Goal: Information Seeking & Learning: Find specific fact

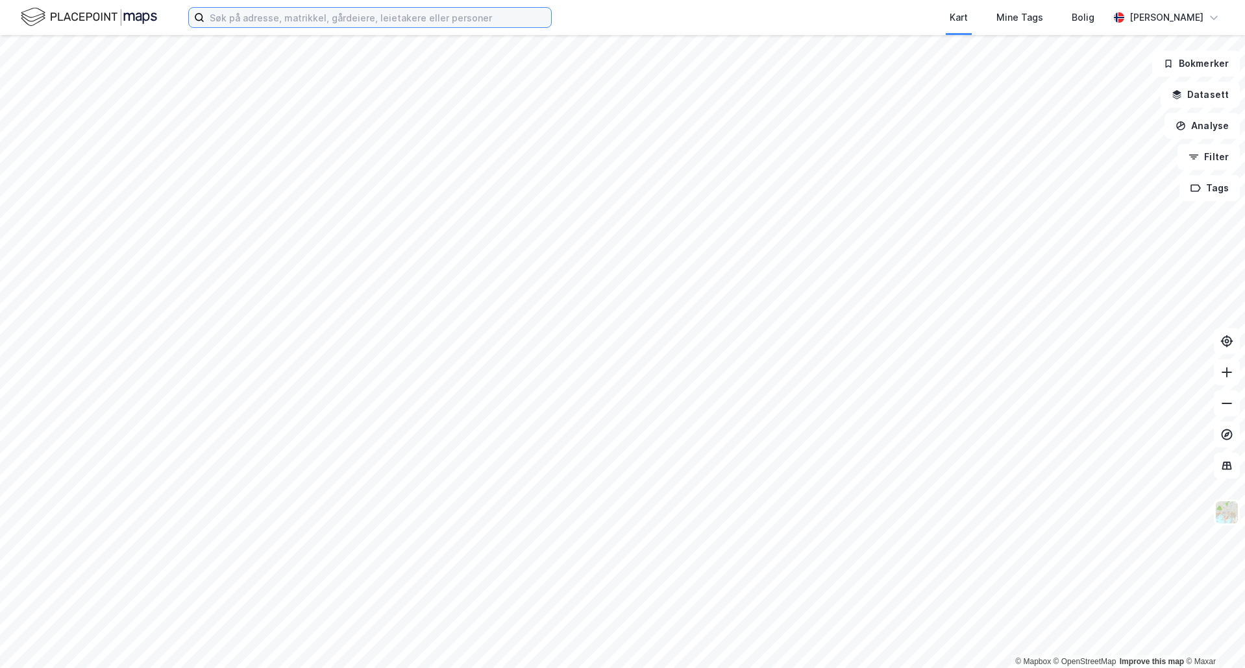
click at [265, 15] on input at bounding box center [377, 17] width 347 height 19
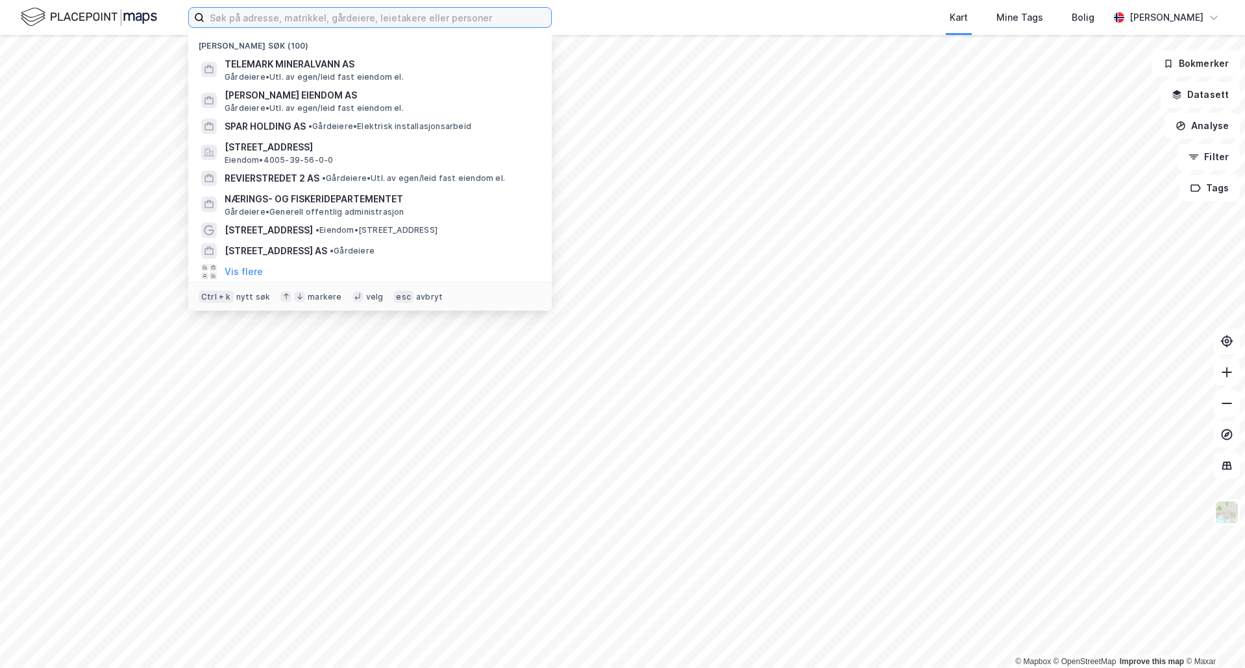
paste input "3 Bygg [PERSON_NAME] Eiendom"
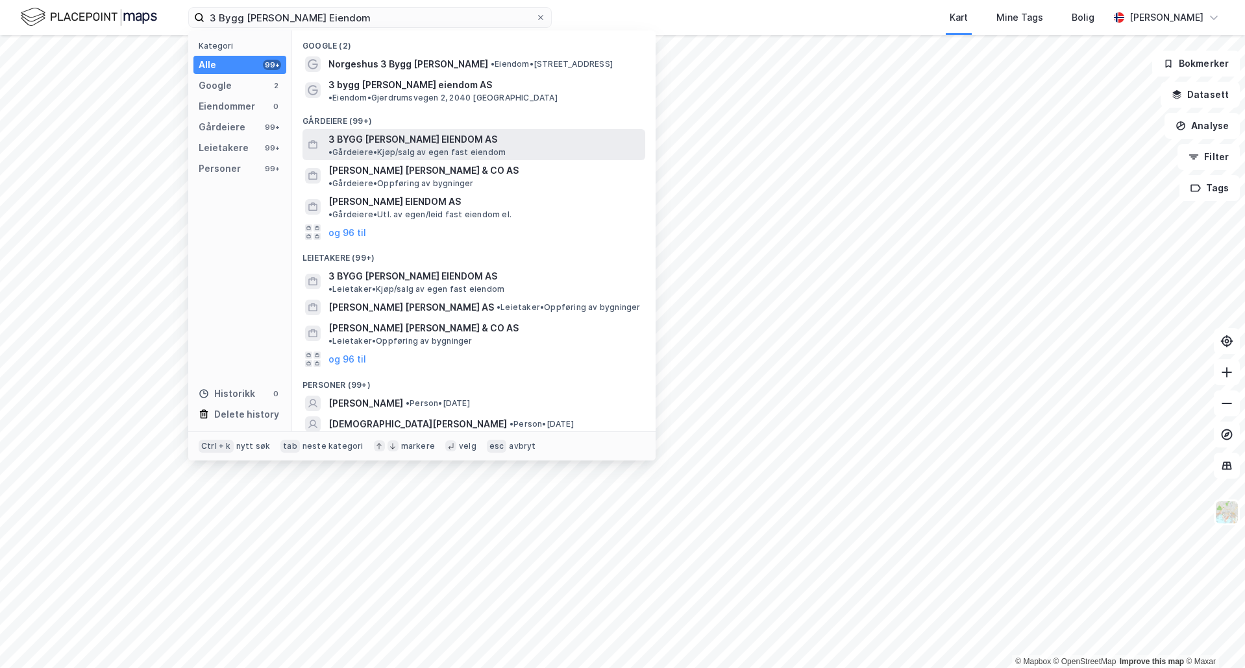
click at [480, 147] on span "• Gårdeiere • Kjøp/salg av egen fast eiendom" at bounding box center [416, 152] width 177 height 10
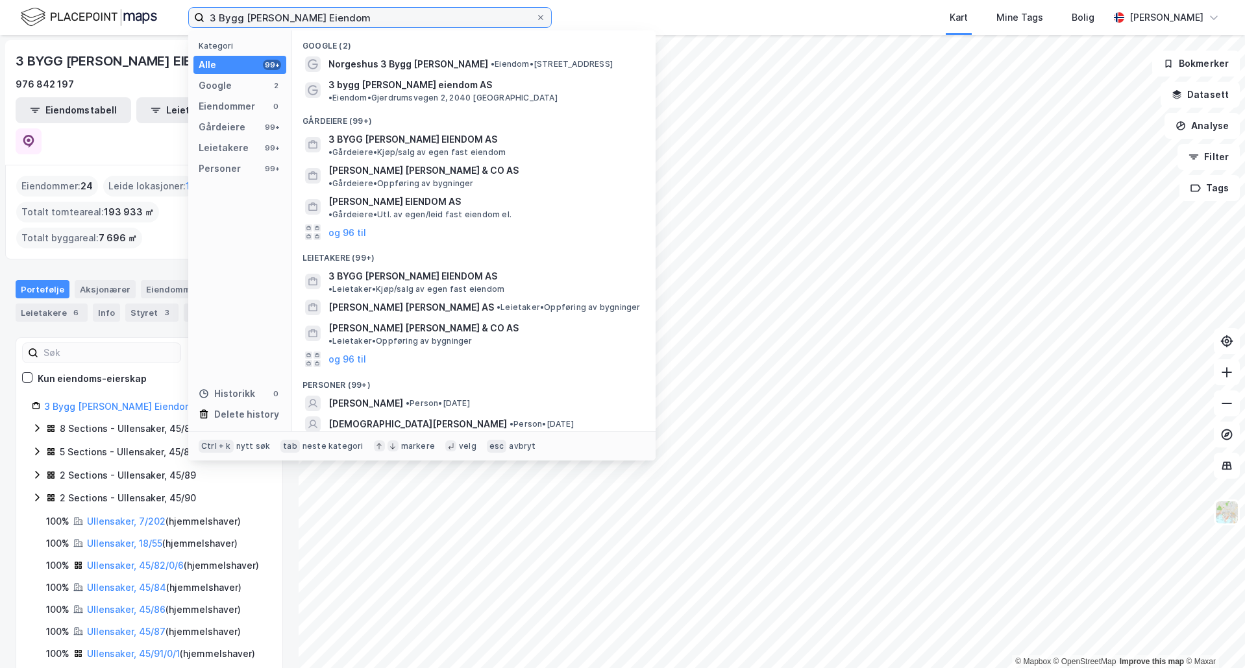
drag, startPoint x: 226, startPoint y: 21, endPoint x: 189, endPoint y: 29, distance: 38.6
click at [198, 27] on label "3 Bygg [PERSON_NAME] Eiendom" at bounding box center [369, 17] width 363 height 21
type input "3 Bygg Mester Eiendom"
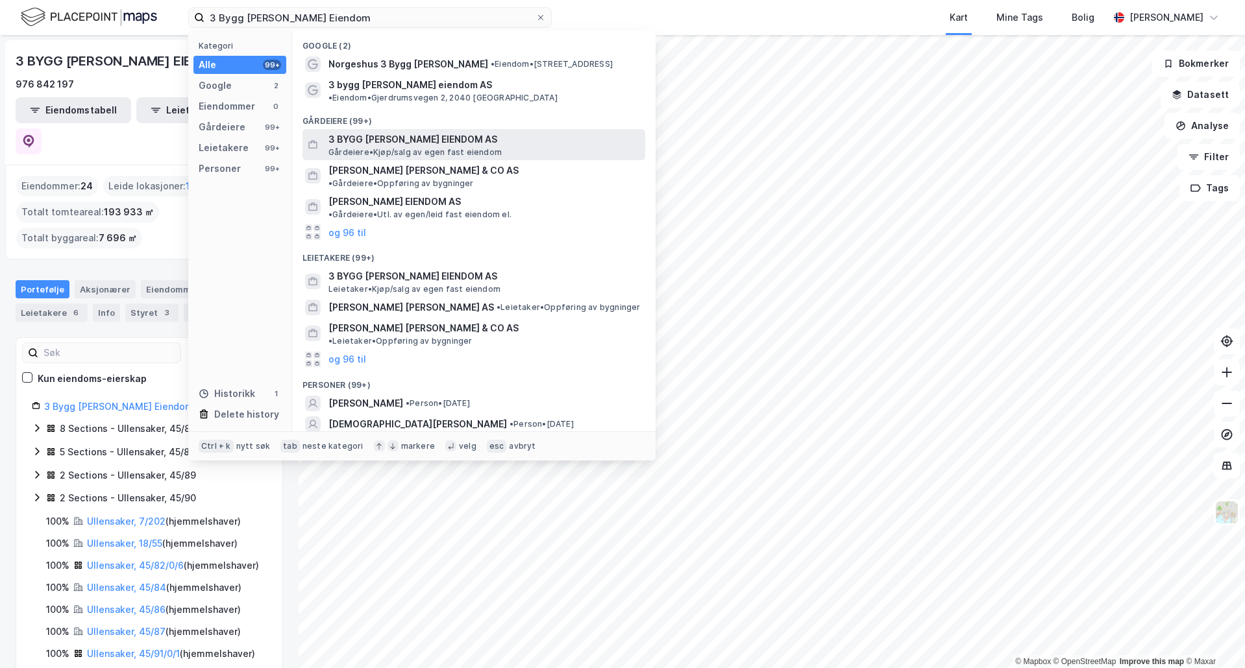
click at [502, 144] on div "3 BYGG MESTER EIENDOM AS Gårdeiere • Kjøp/salg av egen fast eiendom" at bounding box center [485, 145] width 314 height 26
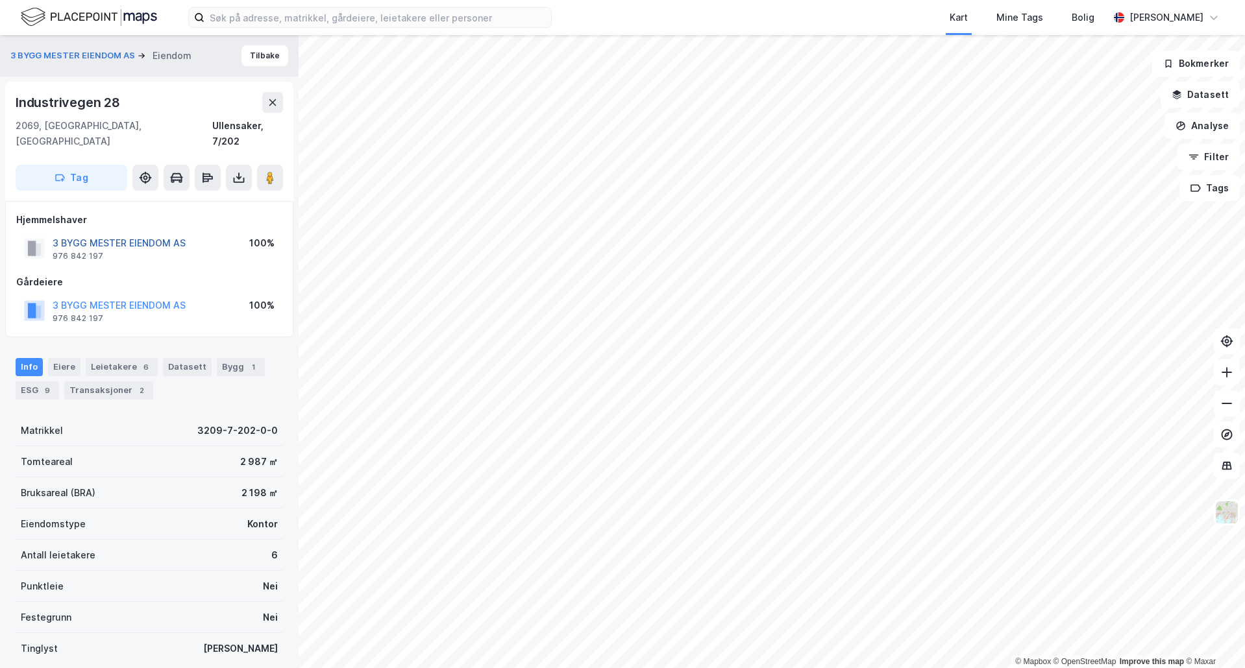
click at [0, 0] on button "3 BYGG MESTER EIENDOM AS" at bounding box center [0, 0] width 0 height 0
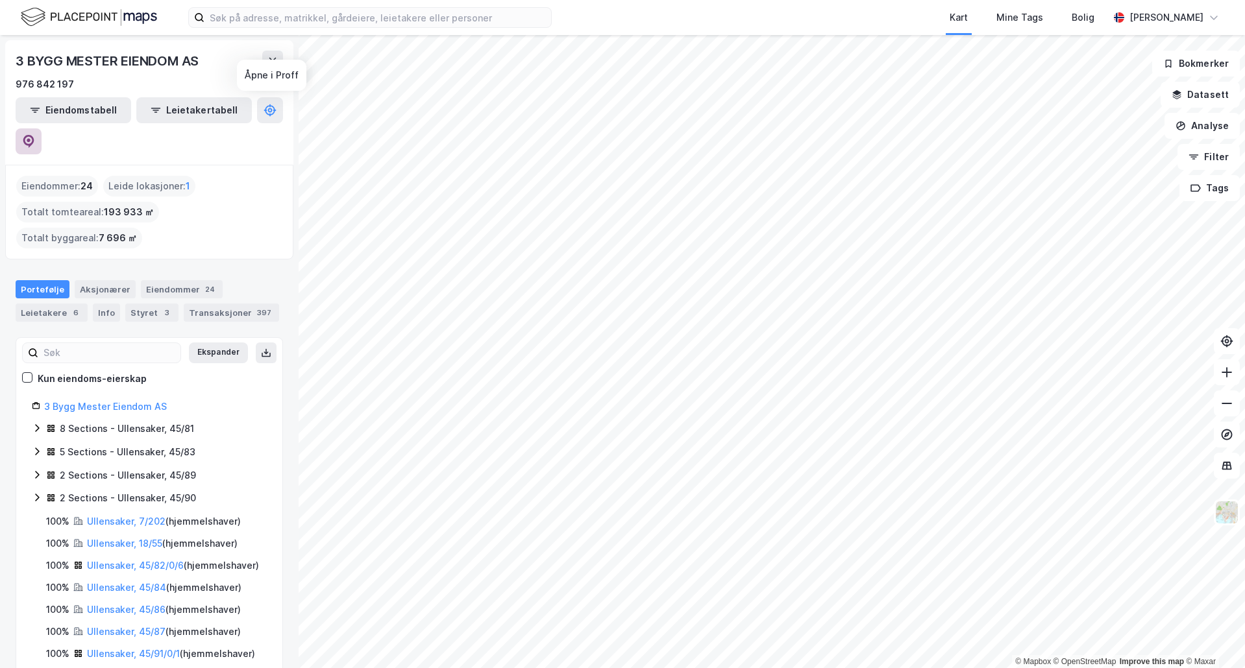
click at [34, 135] on icon at bounding box center [28, 141] width 11 height 13
